Goal: Task Accomplishment & Management: Complete application form

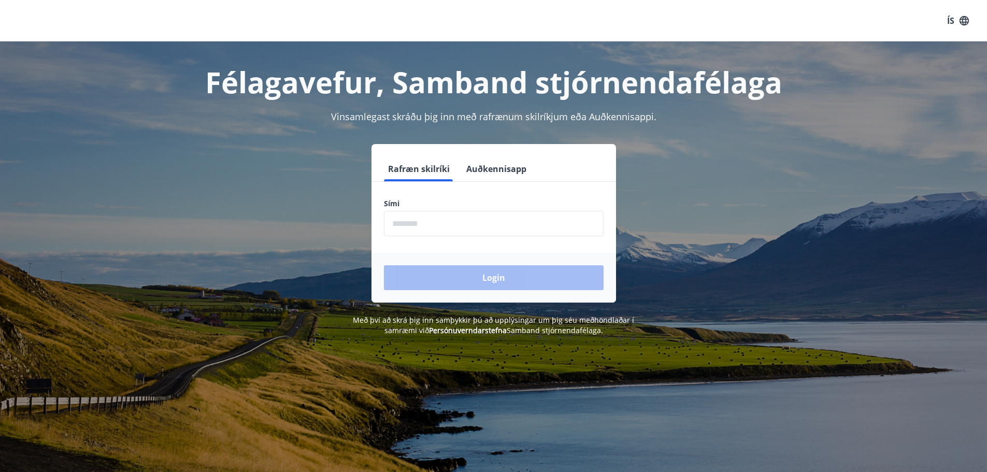
click at [509, 224] on input "phone" at bounding box center [494, 223] width 220 height 25
type input "********"
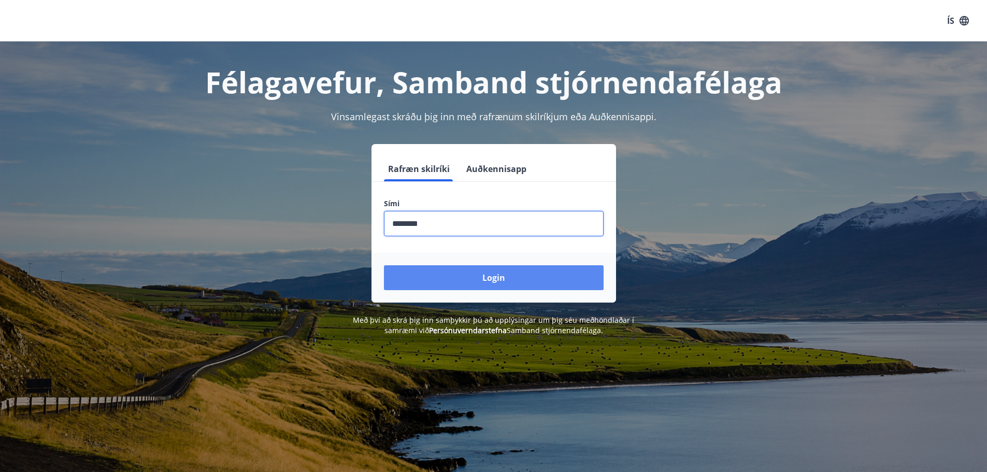
click at [474, 281] on button "Login" at bounding box center [494, 277] width 220 height 25
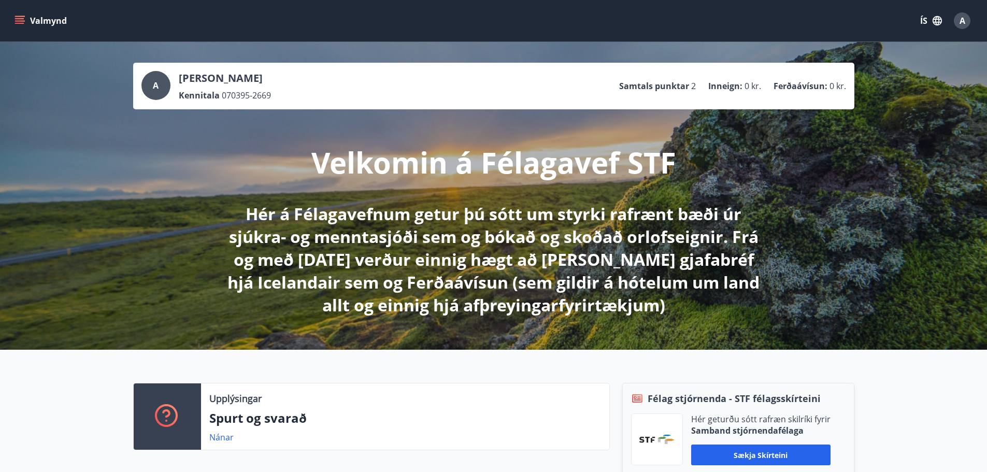
click at [41, 23] on button "Valmynd" at bounding box center [41, 20] width 59 height 19
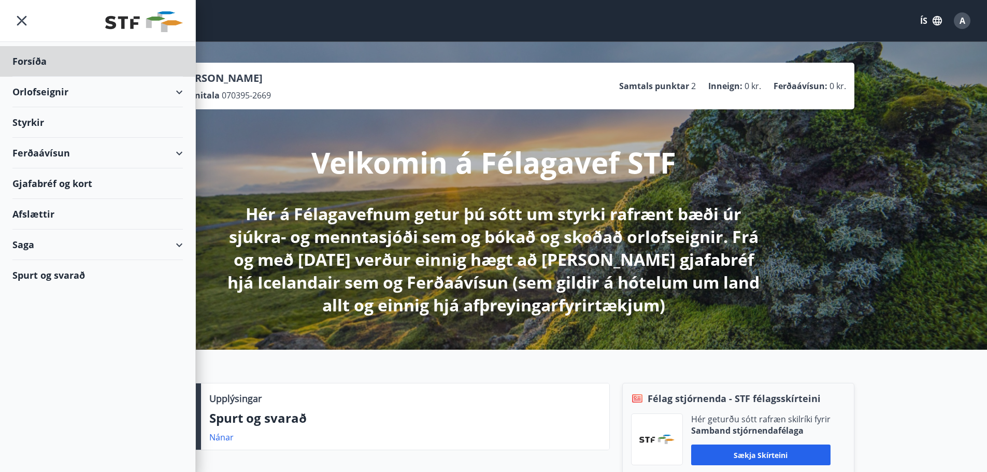
click at [45, 77] on div "Styrkir" at bounding box center [97, 61] width 170 height 31
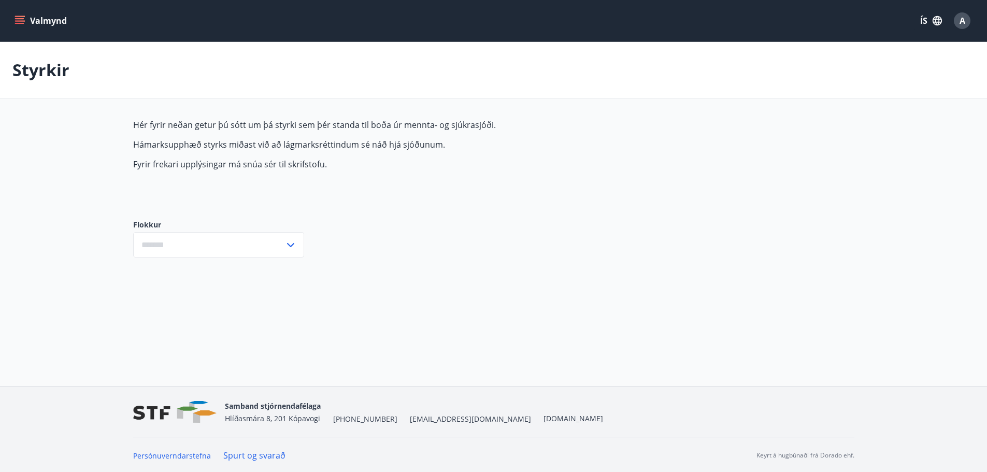
type input "***"
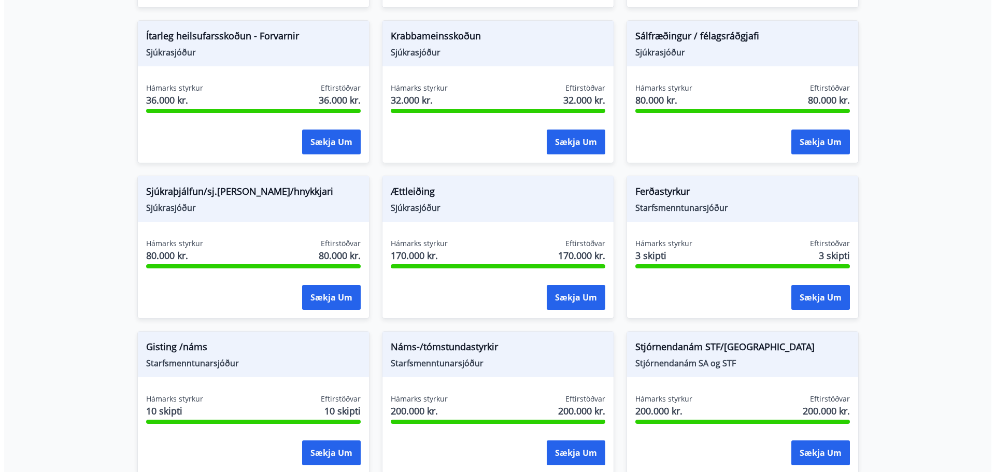
scroll to position [821, 0]
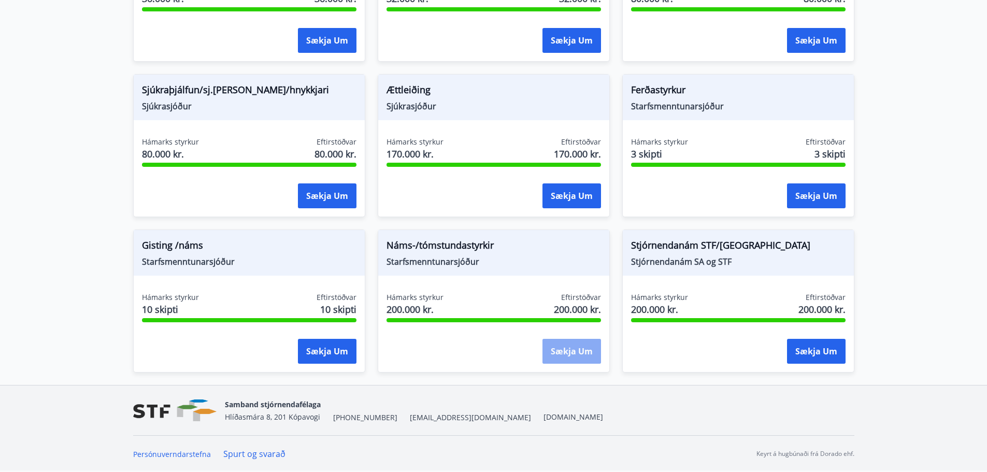
click at [573, 352] on button "Sækja um" at bounding box center [571, 351] width 59 height 25
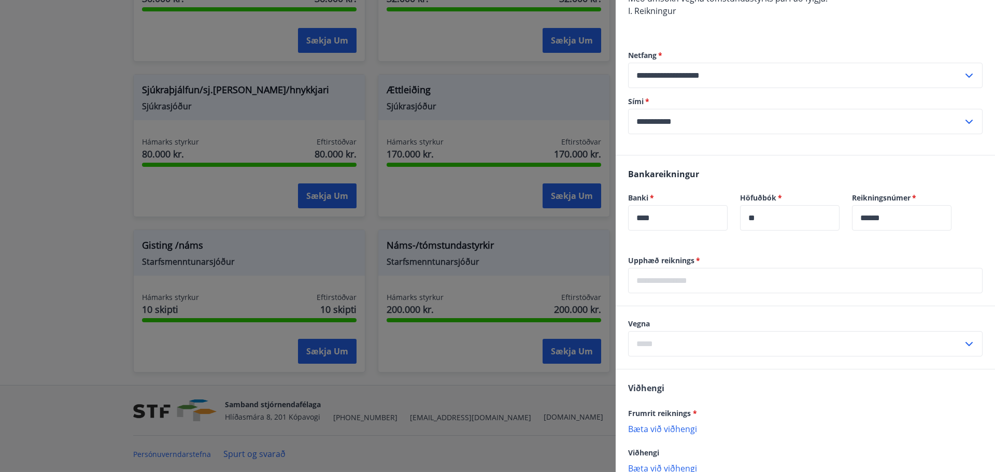
scroll to position [363, 0]
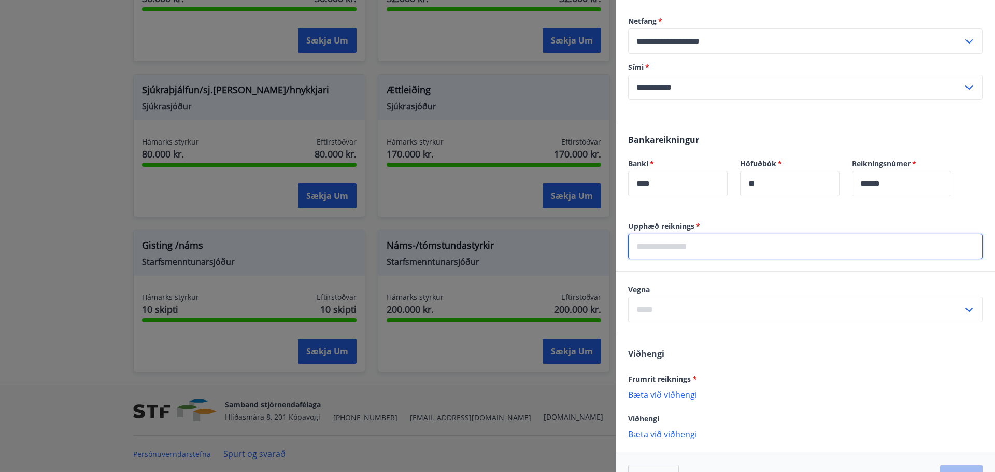
click at [688, 239] on input "text" at bounding box center [805, 246] width 354 height 25
type input "*******"
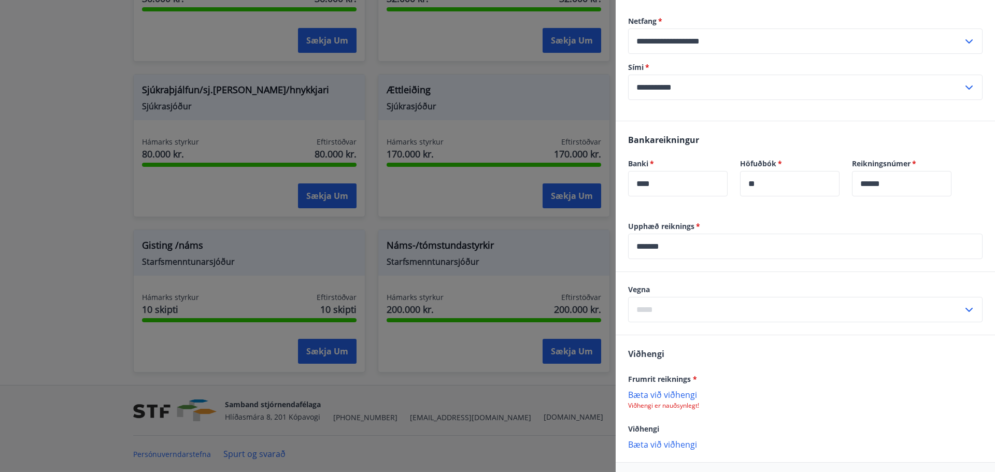
click at [713, 204] on div "Banki   * **** ​ Höfuðbók   * ** ​" at bounding box center [740, 184] width 224 height 50
click at [691, 310] on input "text" at bounding box center [795, 309] width 335 height 25
click at [701, 327] on li "1. Nám/námskeið" at bounding box center [804, 331] width 353 height 19
type input "**********"
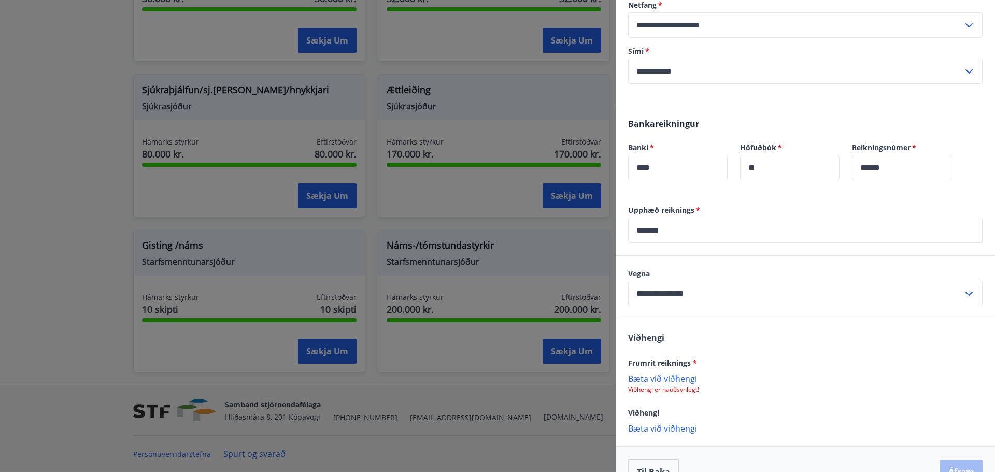
scroll to position [404, 0]
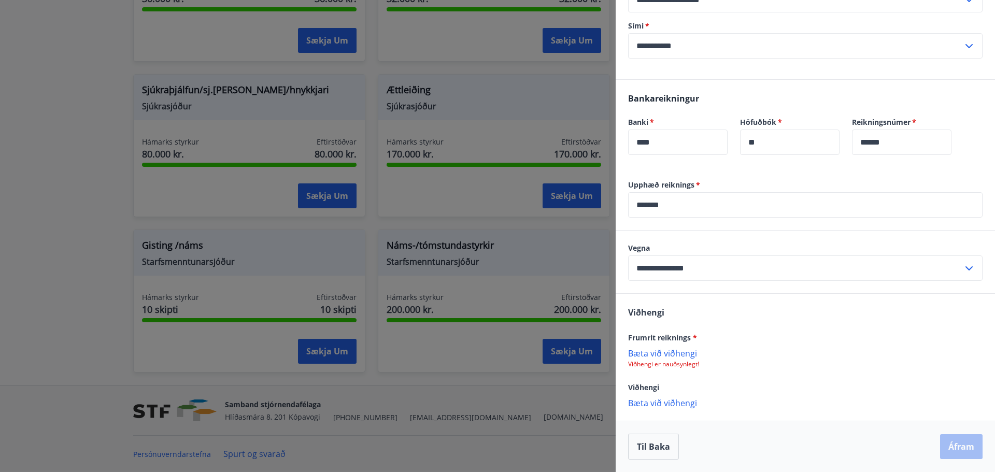
click at [673, 351] on p "Bæta við viðhengi" at bounding box center [805, 353] width 354 height 10
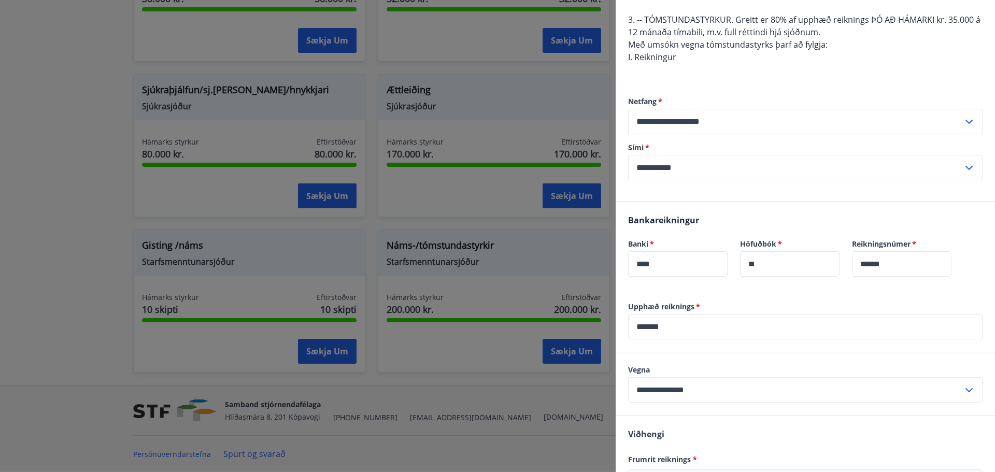
scroll to position [405, 0]
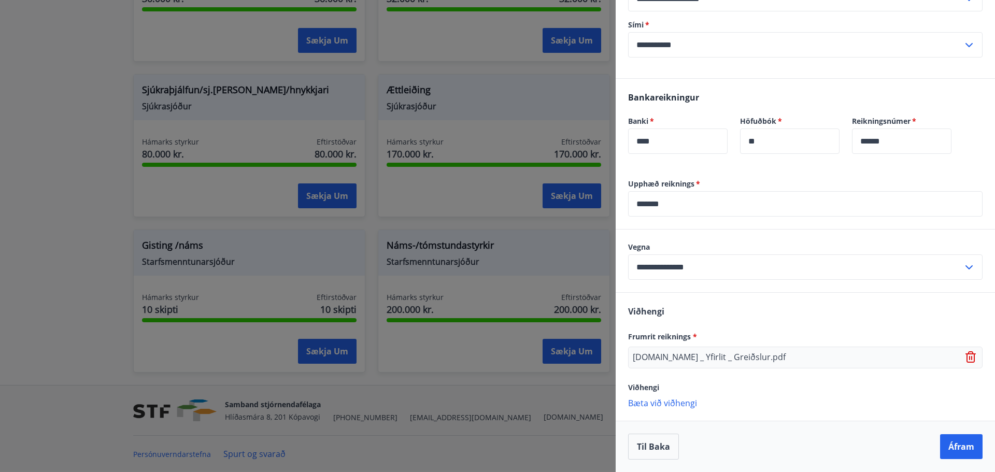
click at [669, 400] on p "Bæta við viðhengi" at bounding box center [805, 402] width 354 height 10
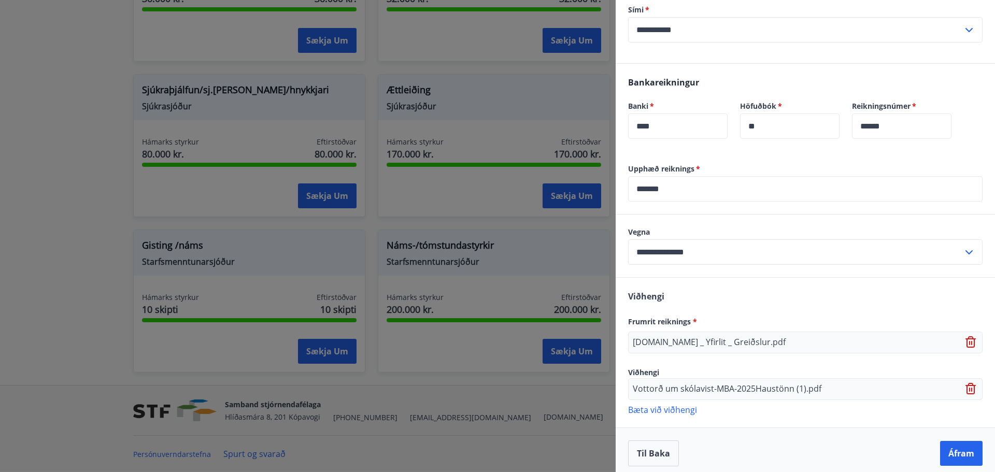
scroll to position [427, 0]
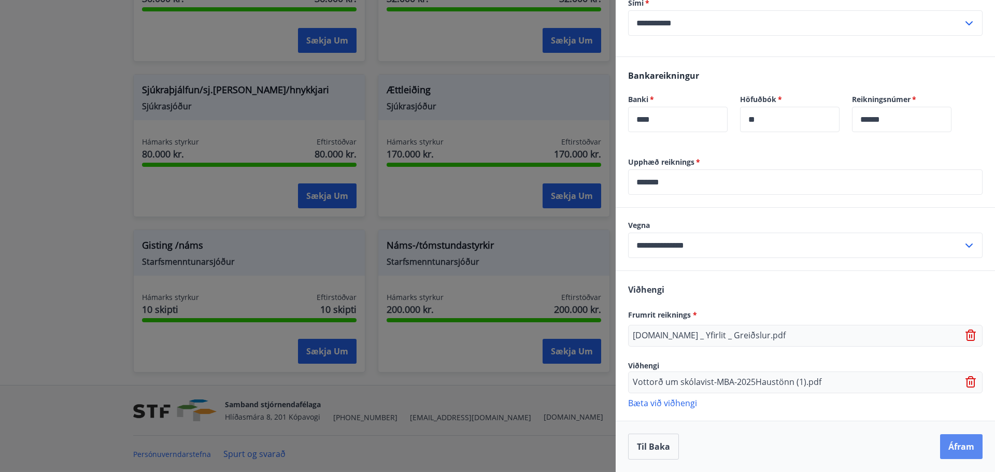
click at [948, 438] on button "Áfram" at bounding box center [961, 446] width 42 height 25
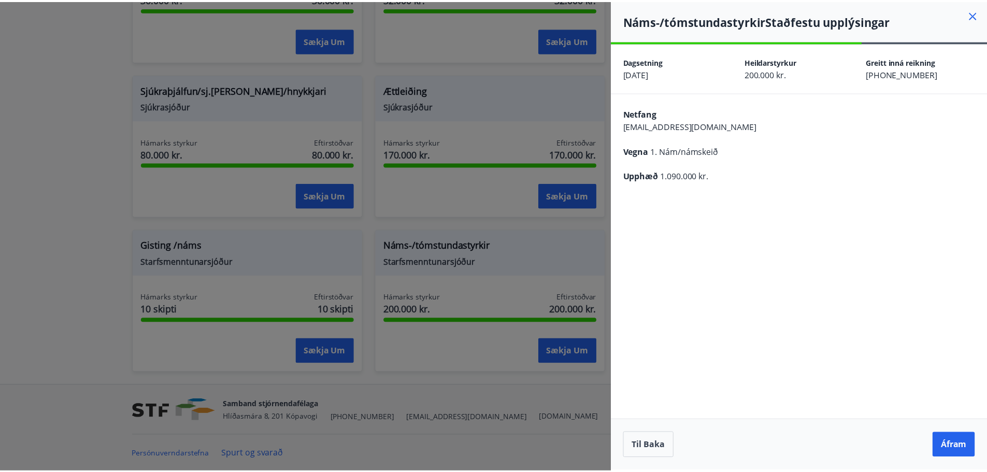
scroll to position [0, 0]
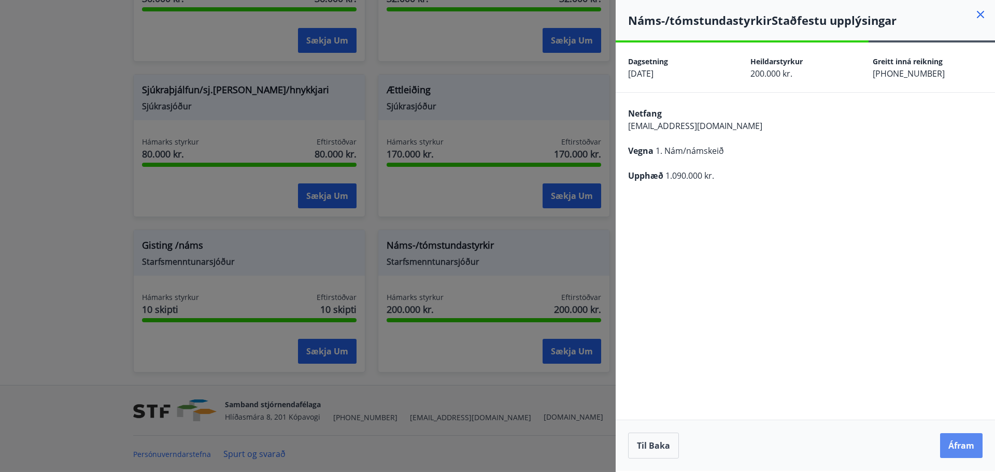
click at [961, 438] on button "Áfram" at bounding box center [961, 445] width 42 height 25
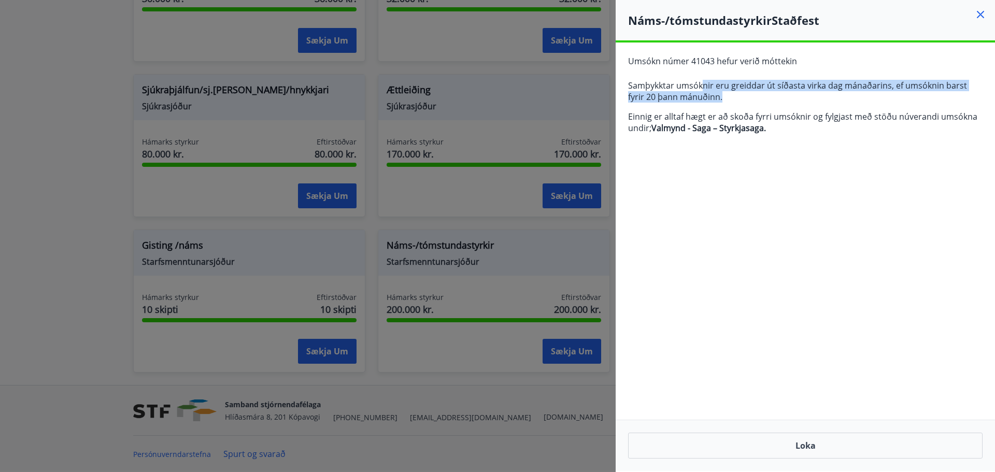
drag, startPoint x: 779, startPoint y: 90, endPoint x: 857, endPoint y: 101, distance: 79.4
click at [857, 101] on p "Samþykktar umsóknir eru greiddar út síðasta virka dag mánaðarins, ef umsóknin b…" at bounding box center [805, 91] width 354 height 23
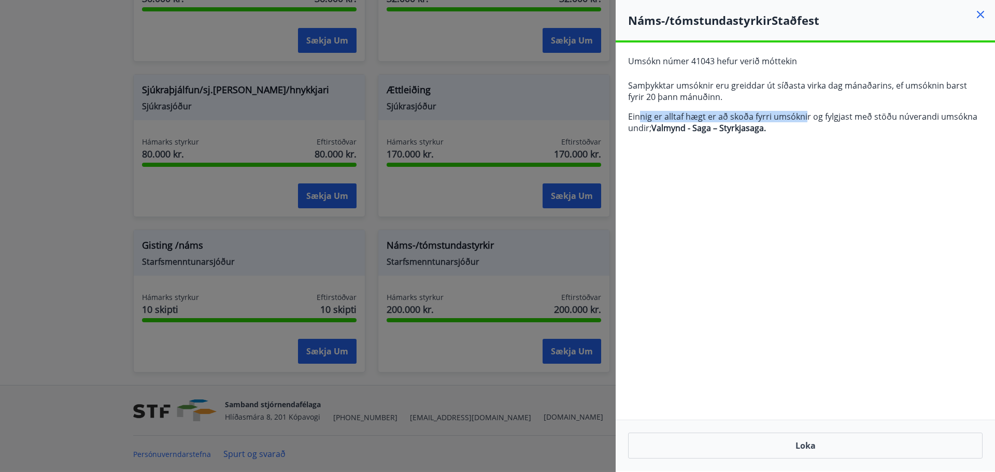
drag, startPoint x: 637, startPoint y: 115, endPoint x: 805, endPoint y: 132, distance: 168.2
click at [805, 121] on p "Einnig er alltaf hægt er að skoða fyrri umsóknir og fylgjast með stöðu núverand…" at bounding box center [805, 122] width 354 height 23
click at [805, 138] on div "Umsókn númer 41043 hefur verið móttekin Samþykktar umsóknir eru greiddar út síð…" at bounding box center [805, 98] width 379 height 112
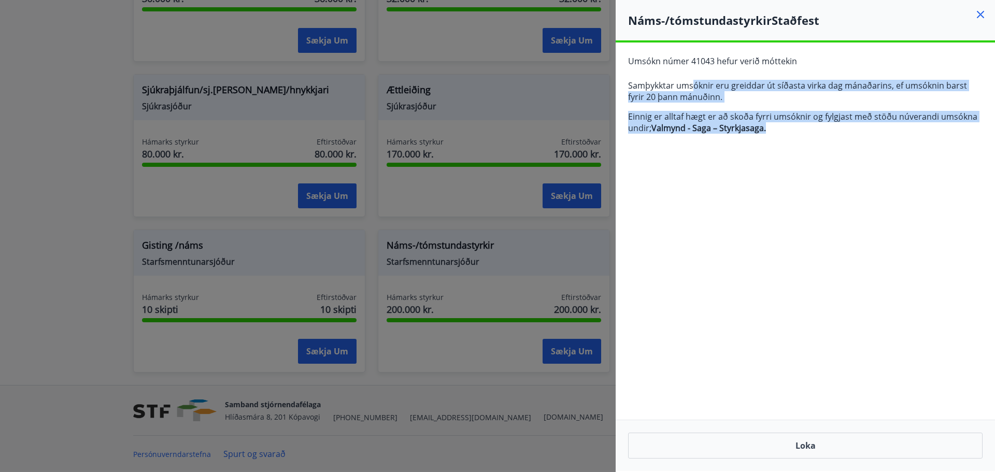
drag, startPoint x: 799, startPoint y: 130, endPoint x: 692, endPoint y: 83, distance: 116.9
click at [692, 83] on span "Samþykktar umsóknir eru greiddar út síðasta virka dag mánaðarins, ef umsóknin b…" at bounding box center [805, 107] width 354 height 54
click at [692, 83] on p "Samþykktar umsóknir eru greiddar út síðasta virka dag mánaðarins, ef umsóknin b…" at bounding box center [805, 91] width 354 height 23
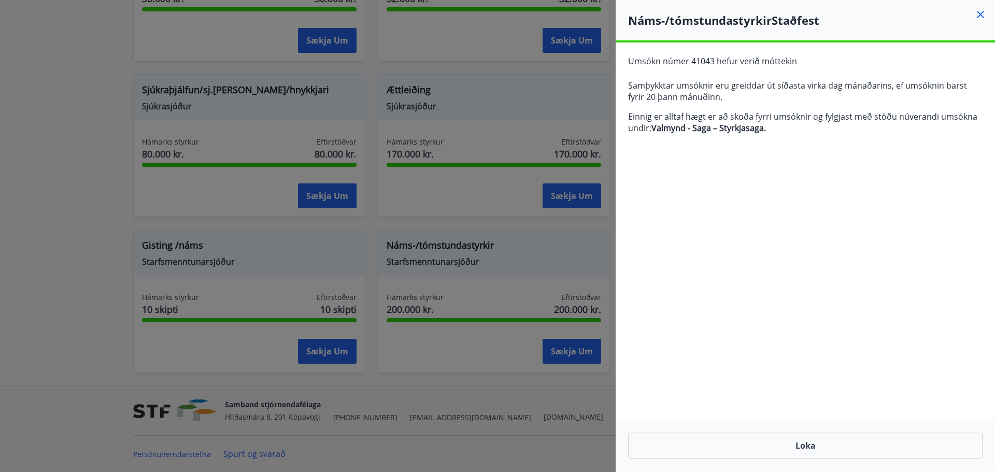
click at [453, 98] on div at bounding box center [497, 236] width 995 height 472
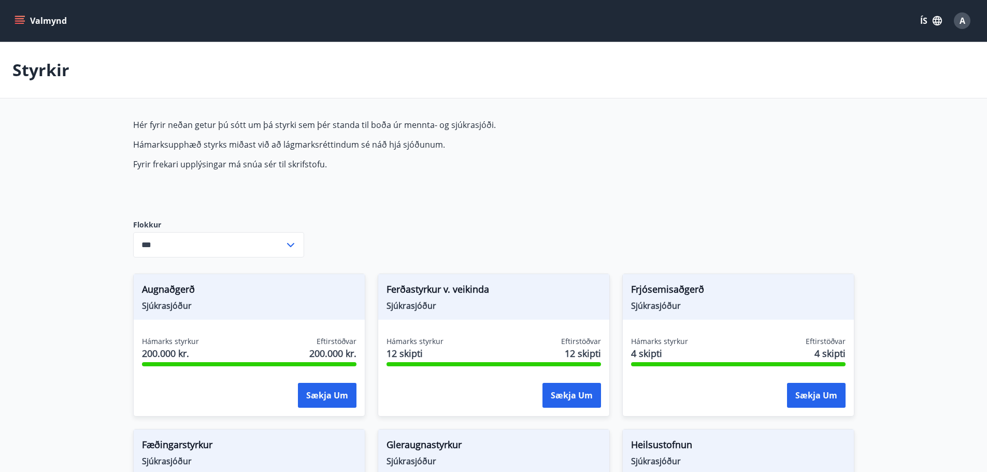
click at [41, 13] on button "Valmynd" at bounding box center [41, 20] width 59 height 19
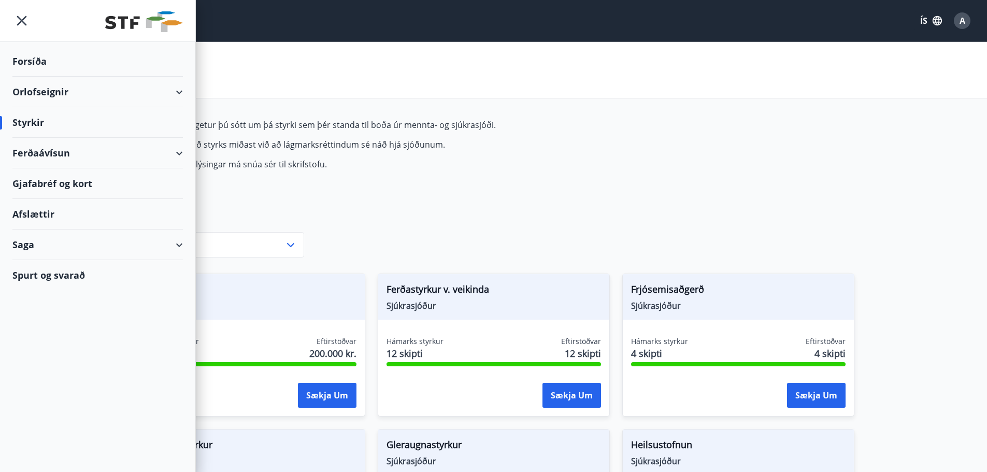
click at [27, 239] on div "Saga" at bounding box center [97, 245] width 170 height 31
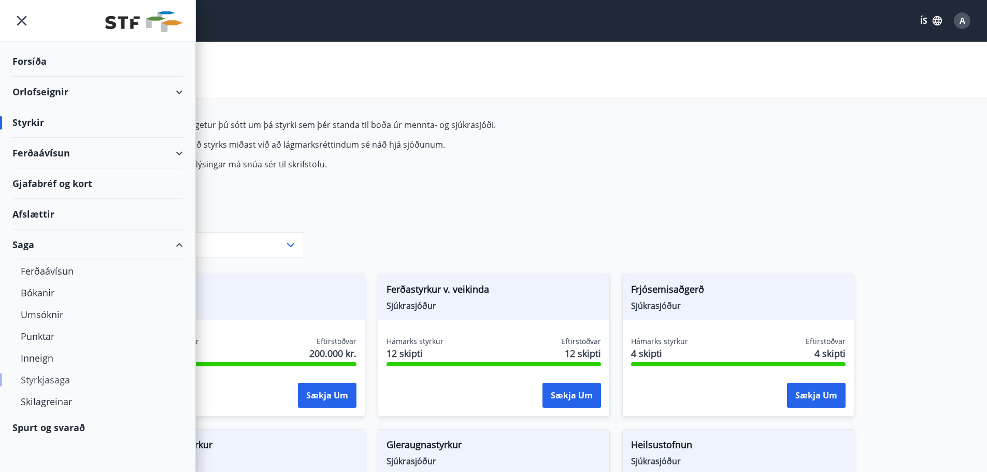
click at [45, 377] on div "Styrkjasaga" at bounding box center [98, 380] width 154 height 22
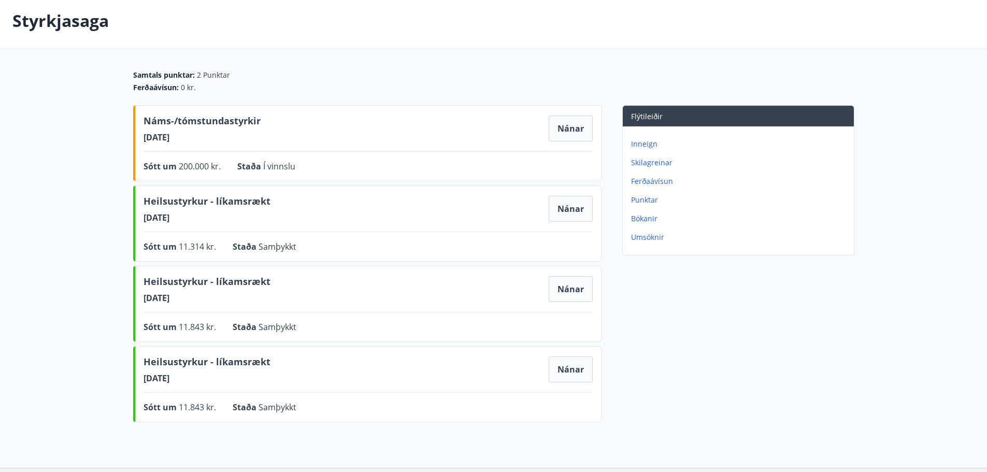
scroll to position [52, 0]
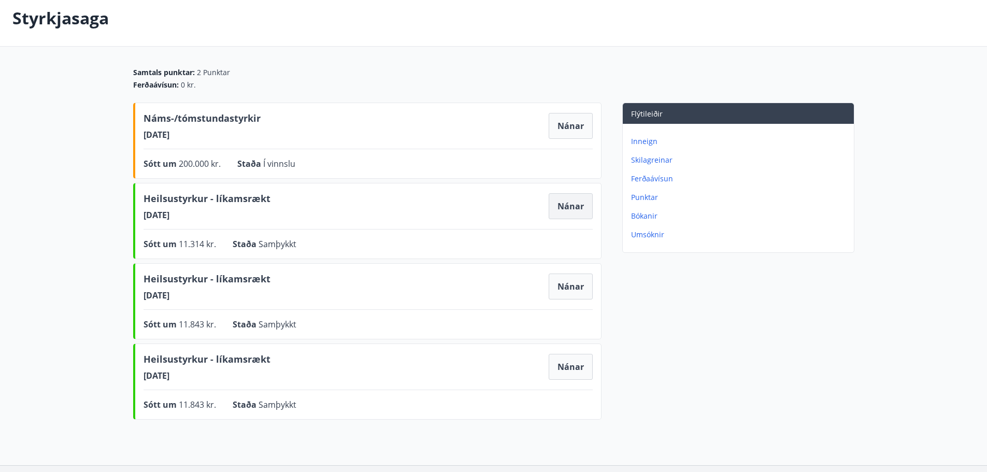
click at [568, 211] on button "Nánar" at bounding box center [571, 206] width 44 height 26
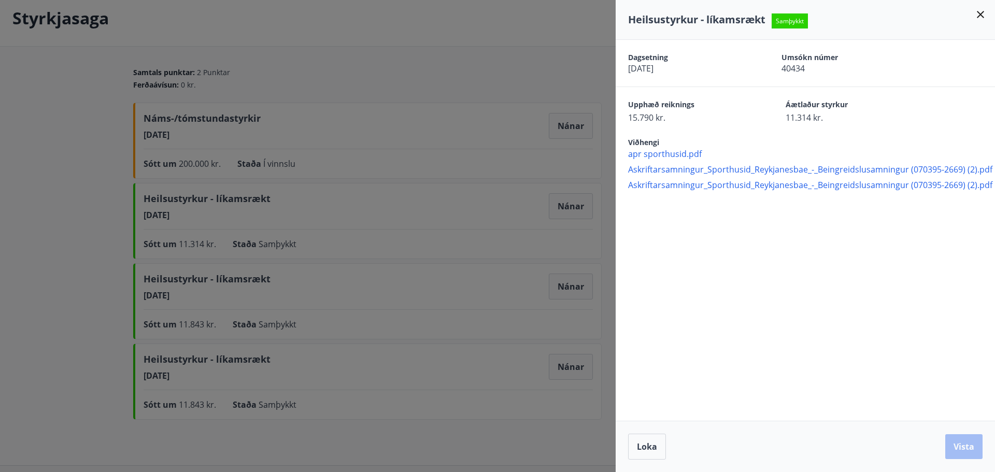
click at [128, 213] on div at bounding box center [497, 236] width 995 height 472
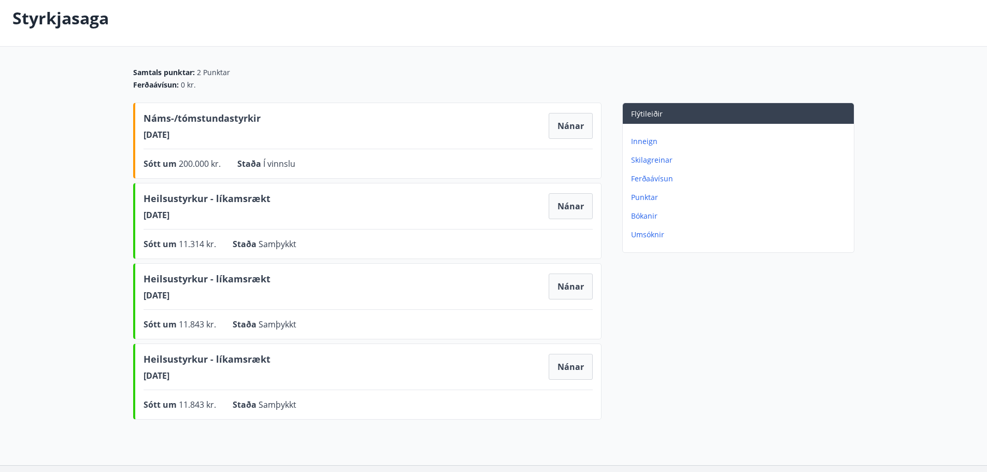
click at [35, 149] on main "Styrkjasaga Samtals punktar : 2 Punktar Ferðaávísun : 0 kr. Náms-/tómstundastyr…" at bounding box center [493, 207] width 987 height 434
